Goal: Task Accomplishment & Management: Use online tool/utility

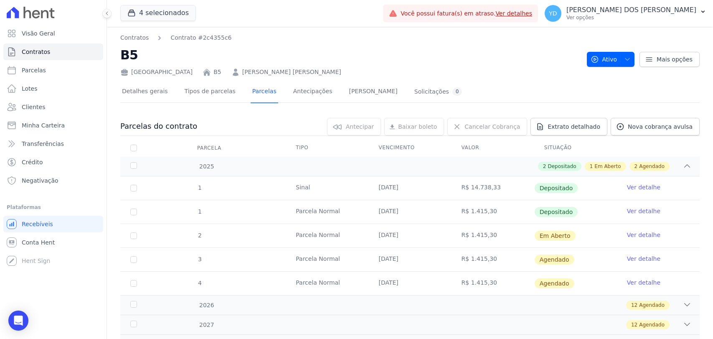
click at [82, 51] on link "Contratos" at bounding box center [53, 51] width 100 height 17
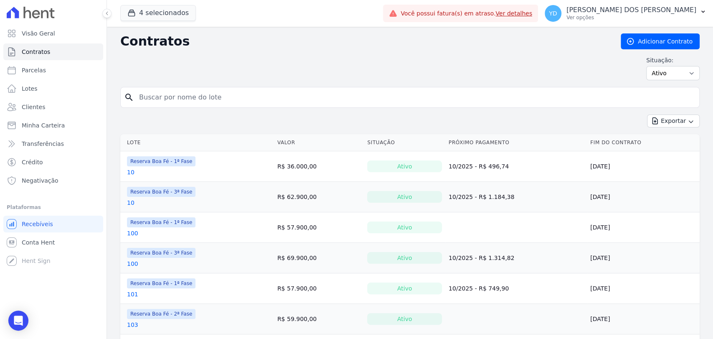
click at [197, 93] on input "search" at bounding box center [415, 97] width 562 height 17
type input "182"
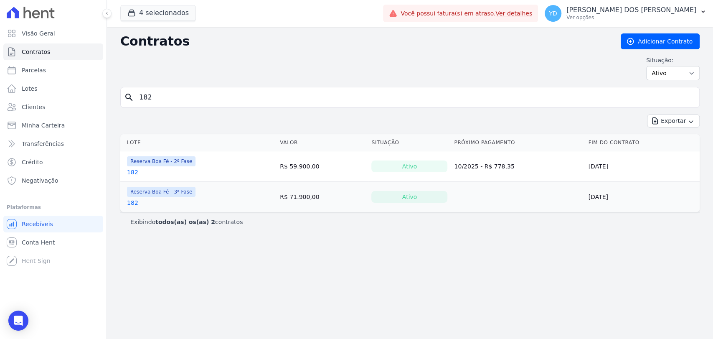
click at [129, 173] on link "182" at bounding box center [132, 172] width 11 height 8
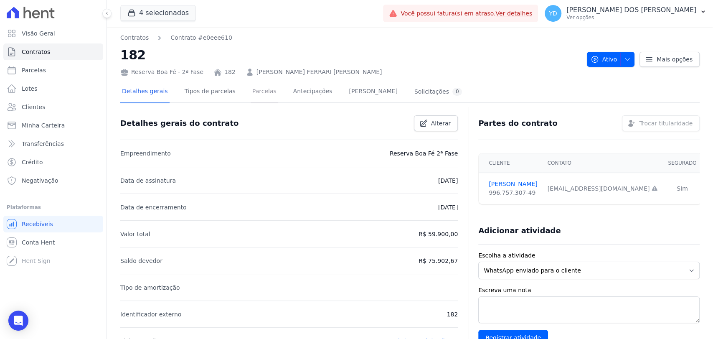
click at [257, 91] on link "Parcelas" at bounding box center [265, 92] width 28 height 22
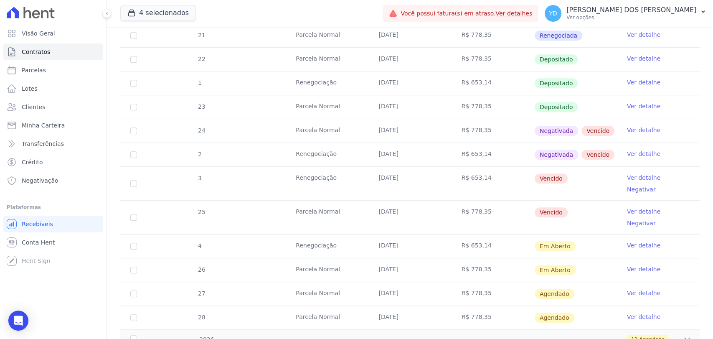
scroll to position [278, 0]
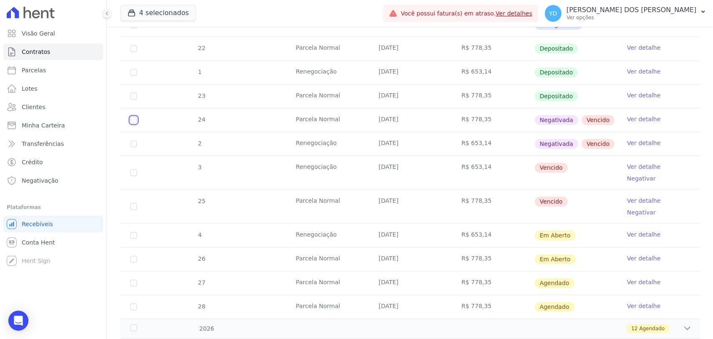
click at [132, 117] on input "checkbox" at bounding box center [133, 120] width 7 height 7
checkbox input "true"
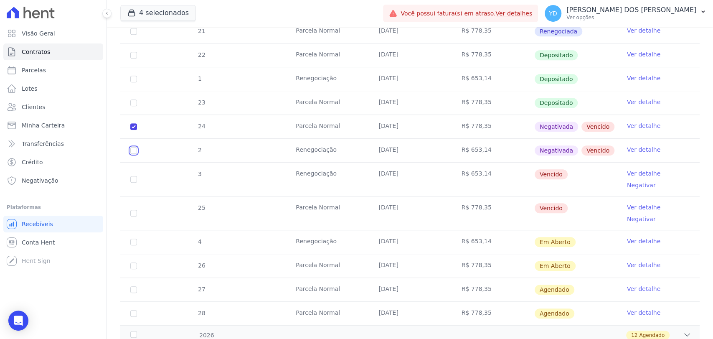
click at [134, 147] on input "checkbox" at bounding box center [133, 150] width 7 height 7
checkbox input "true"
click at [129, 168] on td "3" at bounding box center [133, 178] width 27 height 33
click at [133, 176] on input "checkbox" at bounding box center [133, 179] width 7 height 7
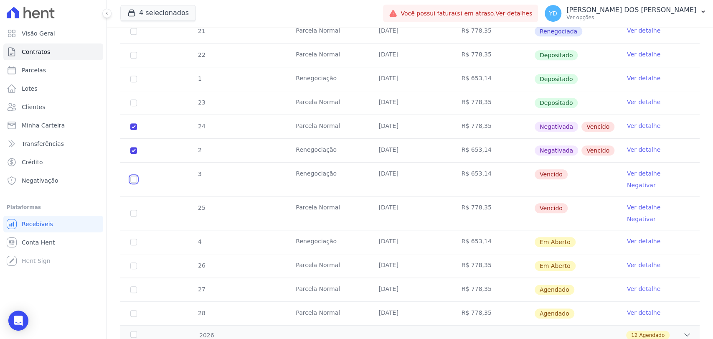
checkbox input "true"
click at [133, 210] on input "checkbox" at bounding box center [133, 213] width 7 height 7
checkbox input "true"
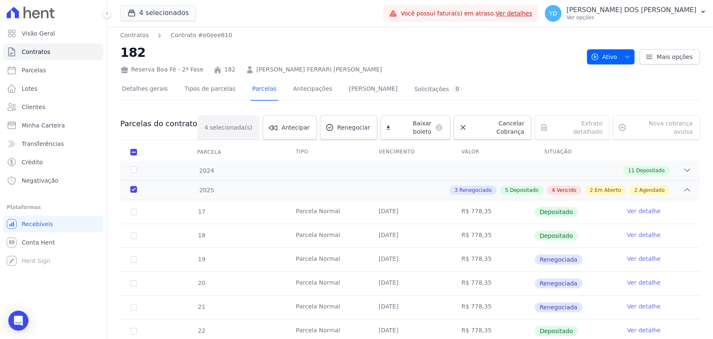
scroll to position [0, 0]
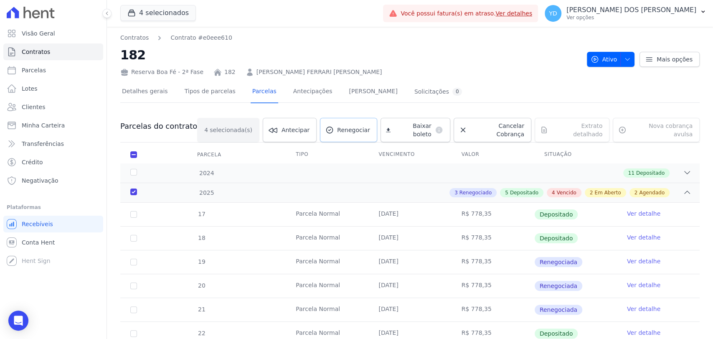
click at [346, 127] on link "Renegociar" at bounding box center [348, 130] width 57 height 24
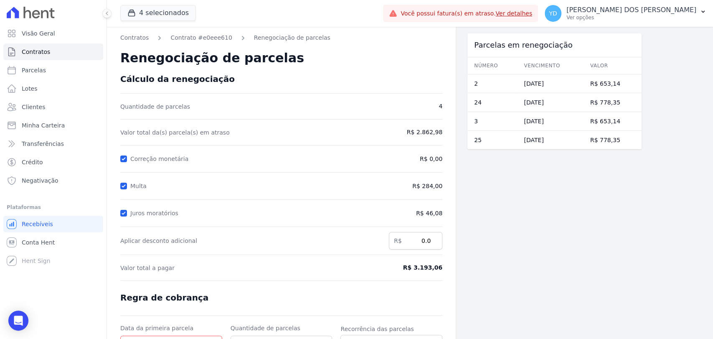
click at [262, 165] on form "Cálculo da renegociação Quantidade de parcelas 4 Valor total da(s) parcela(s) e…" at bounding box center [281, 243] width 322 height 338
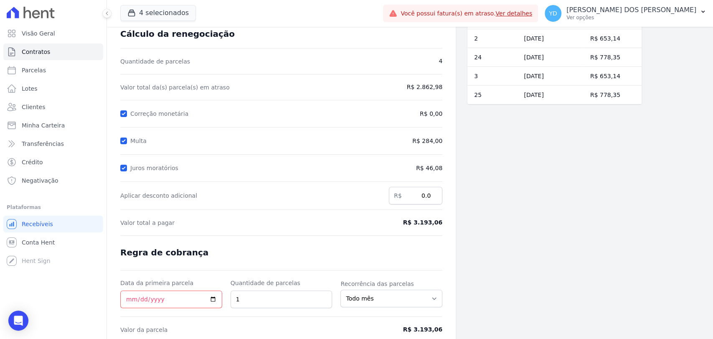
scroll to position [46, 0]
click at [127, 165] on div "Juros moratórios" at bounding box center [239, 167] width 239 height 10
click at [123, 168] on input "Juros moratórios" at bounding box center [123, 166] width 7 height 7
checkbox input "false"
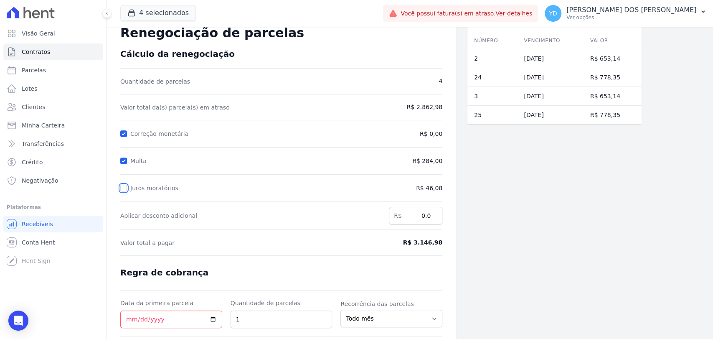
scroll to position [0, 0]
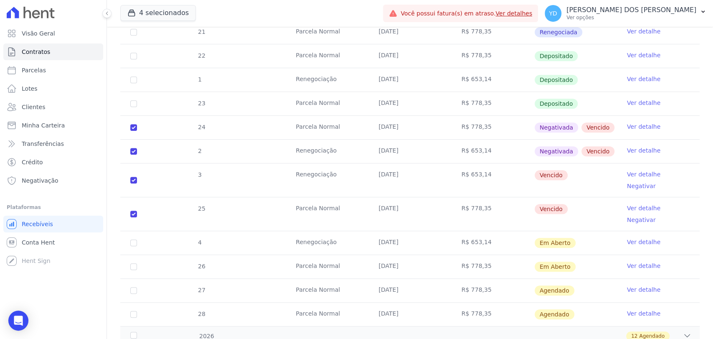
scroll to position [278, 0]
drag, startPoint x: 199, startPoint y: 118, endPoint x: 185, endPoint y: 114, distance: 14.2
click at [197, 117] on div "24" at bounding box center [201, 126] width 28 height 23
click at [52, 41] on link "Visão Geral" at bounding box center [53, 33] width 100 height 17
